Goal: Information Seeking & Learning: Learn about a topic

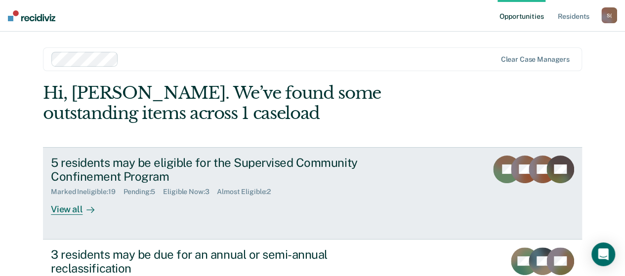
click at [64, 212] on div "View all" at bounding box center [78, 205] width 55 height 19
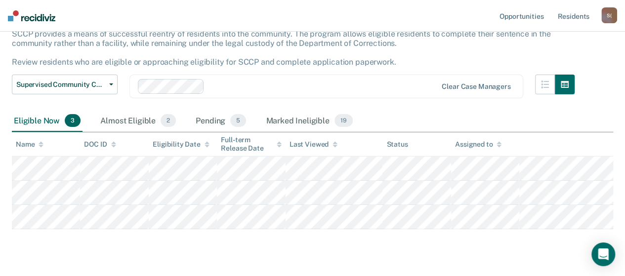
scroll to position [91, 0]
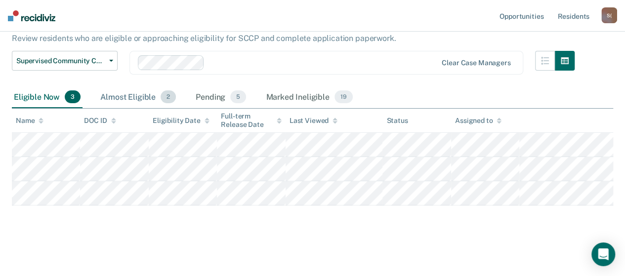
click at [125, 100] on div "Almost Eligible 2" at bounding box center [138, 98] width 80 height 22
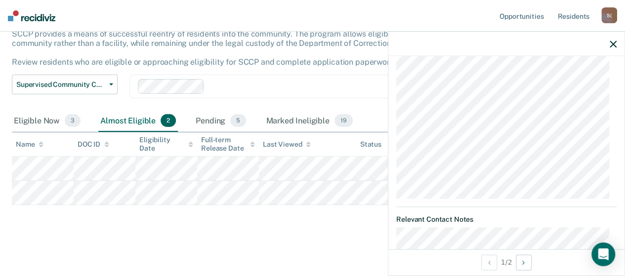
scroll to position [247, 0]
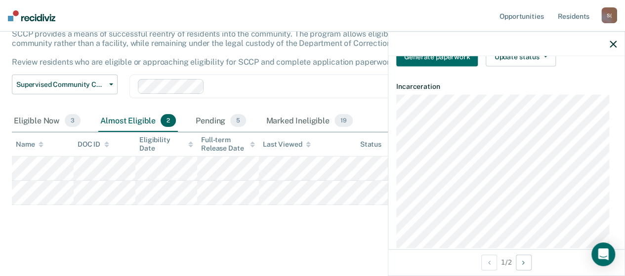
click at [614, 46] on icon "button" at bounding box center [613, 44] width 7 height 7
